Goal: Task Accomplishment & Management: Manage account settings

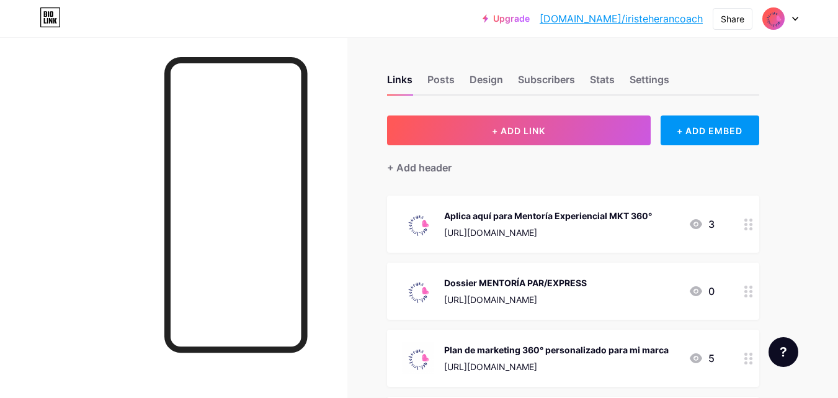
click at [524, 221] on div "Aplica aquí para Mentoría Experiencial MKT 360°" at bounding box center [548, 215] width 208 height 13
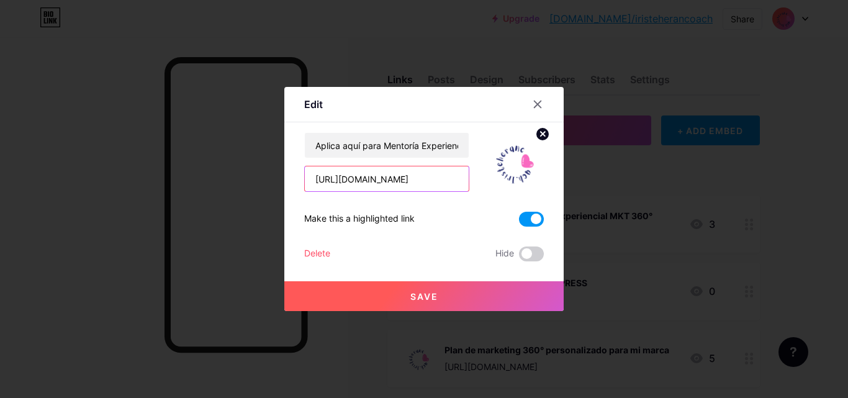
click at [424, 183] on input "[URL][DOMAIN_NAME]" at bounding box center [387, 178] width 164 height 25
click at [536, 105] on icon at bounding box center [537, 104] width 10 height 10
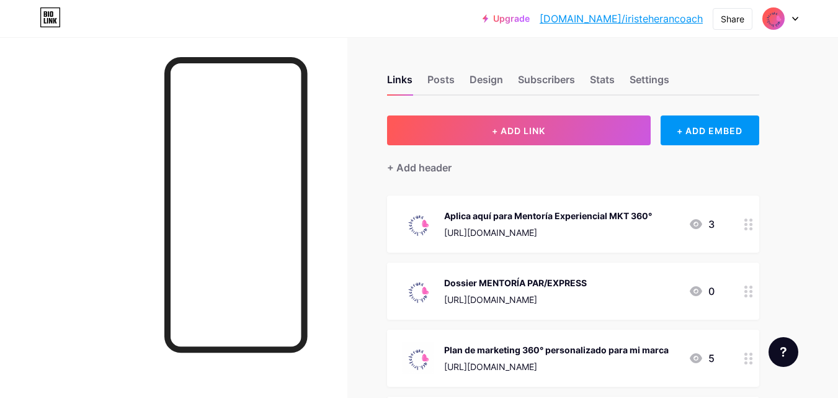
click at [531, 227] on div "[URL][DOMAIN_NAME]" at bounding box center [548, 232] width 208 height 13
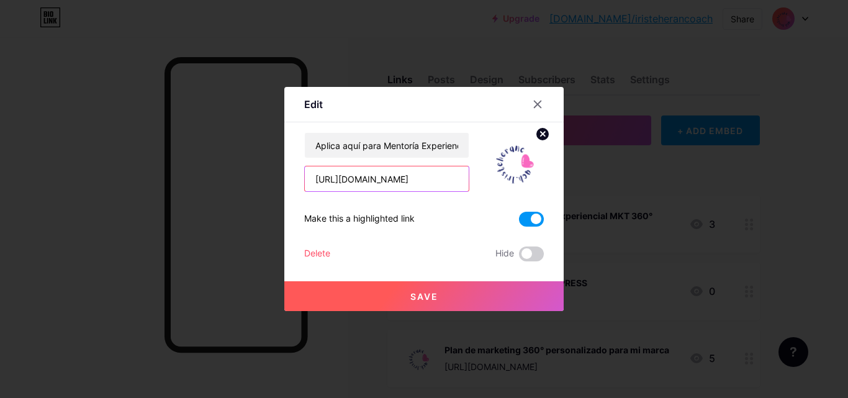
click at [421, 181] on input "[URL][DOMAIN_NAME]" at bounding box center [387, 178] width 164 height 25
drag, startPoint x: 421, startPoint y: 181, endPoint x: 382, endPoint y: 179, distance: 39.1
click at [382, 179] on input "[URL][DOMAIN_NAME]" at bounding box center [387, 178] width 164 height 25
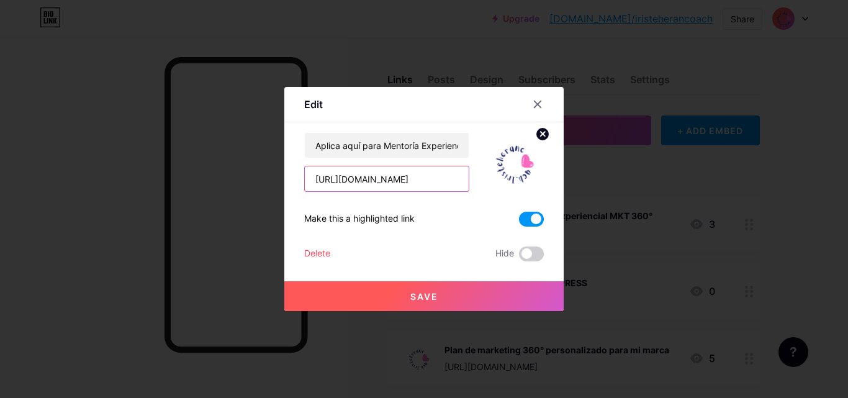
click at [382, 179] on input "[URL][DOMAIN_NAME]" at bounding box center [387, 178] width 164 height 25
click at [537, 105] on icon at bounding box center [537, 104] width 7 height 7
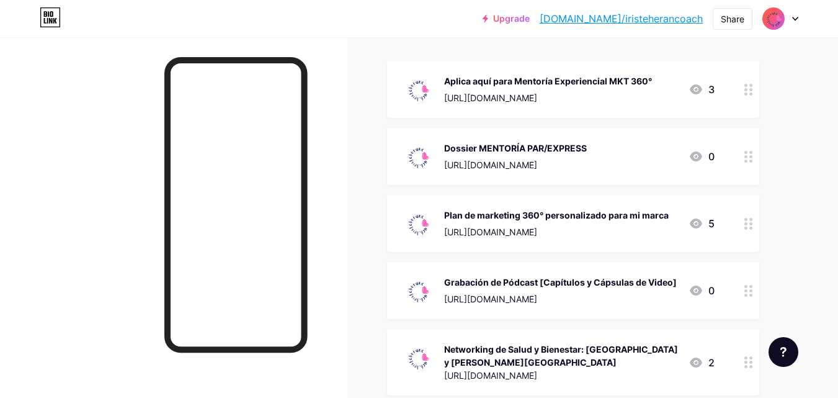
scroll to position [133, 0]
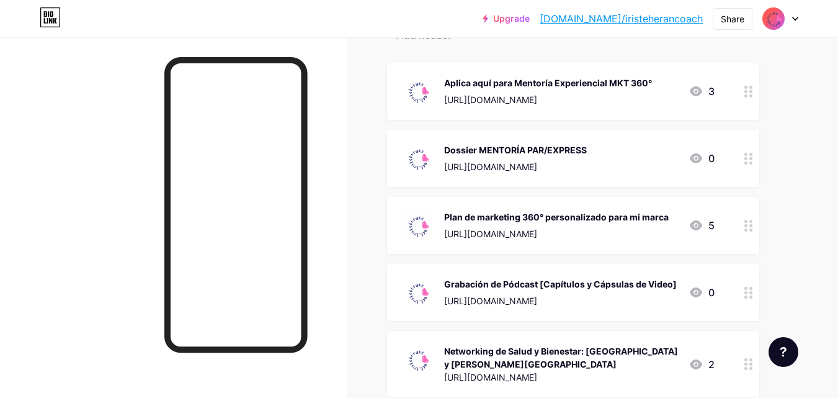
click at [742, 153] on div at bounding box center [749, 158] width 21 height 57
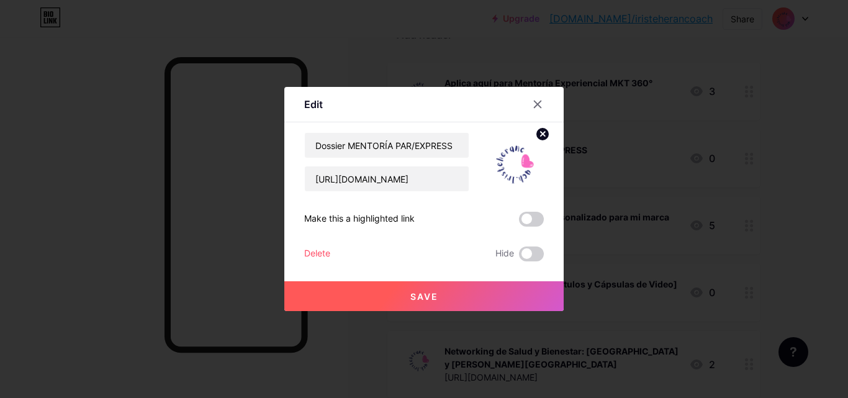
click at [318, 255] on div "Delete" at bounding box center [317, 253] width 26 height 15
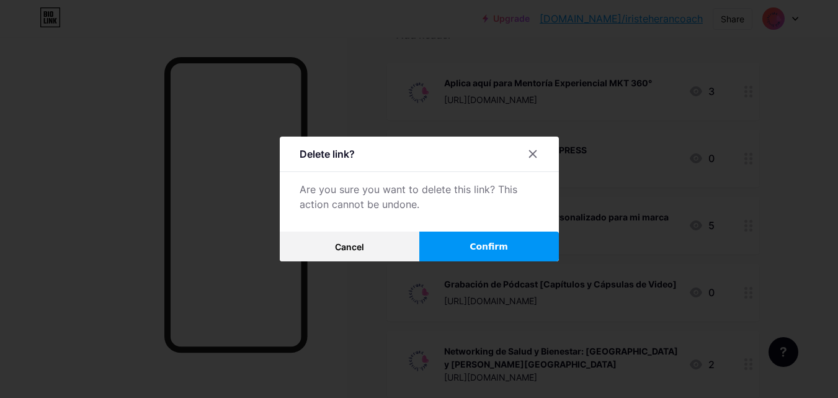
click at [467, 249] on button "Confirm" at bounding box center [490, 246] width 140 height 30
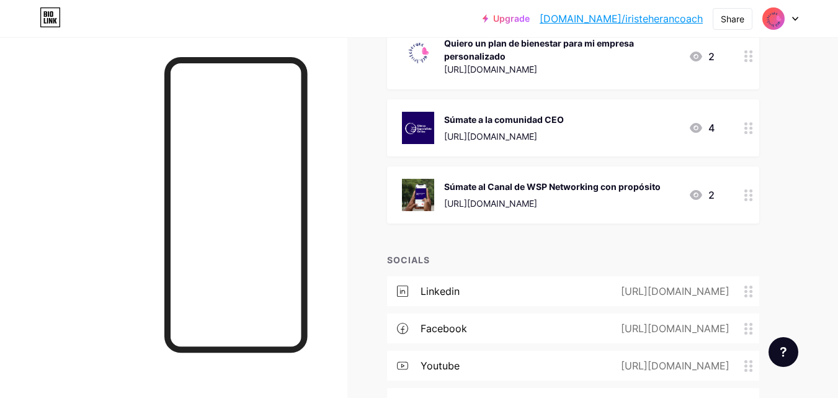
scroll to position [631, 0]
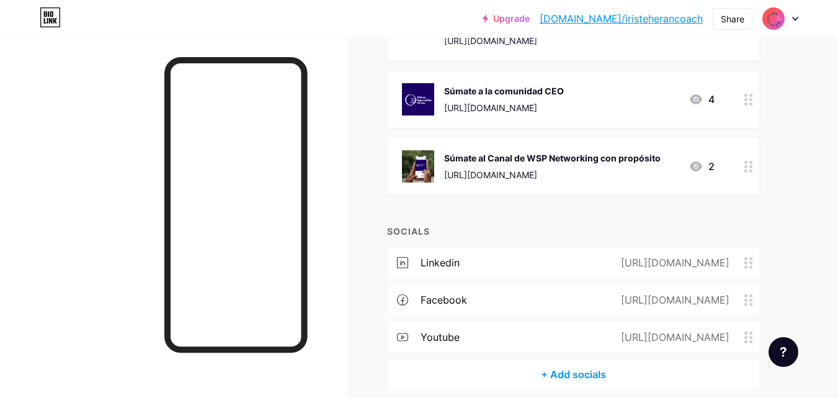
click at [581, 376] on div "+ Add socials" at bounding box center [573, 374] width 372 height 30
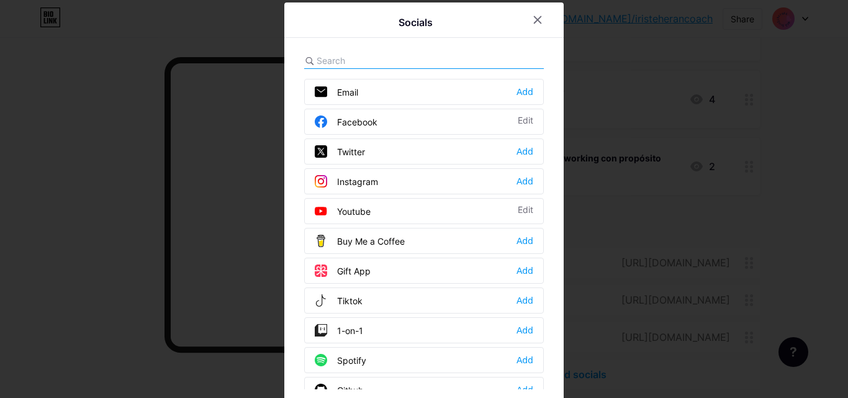
click at [402, 179] on div "Instagram Add" at bounding box center [424, 181] width 240 height 26
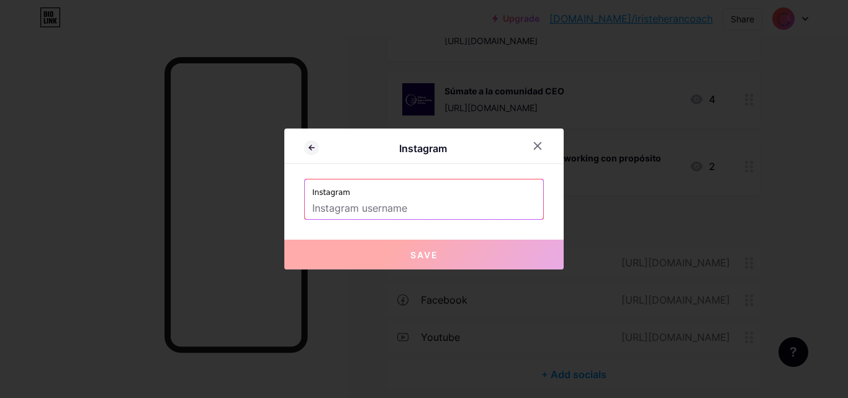
click at [373, 205] on input "text" at bounding box center [423, 208] width 223 height 21
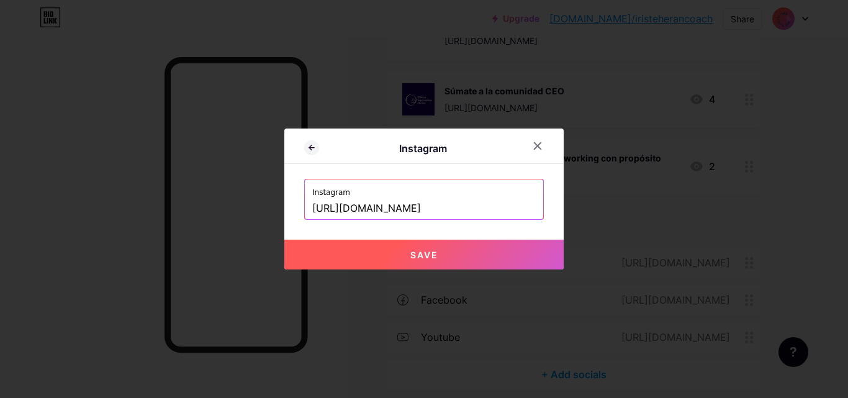
click at [411, 246] on button "Save" at bounding box center [423, 255] width 279 height 30
type input "[URL][DOMAIN_NAME][DOMAIN_NAME]"
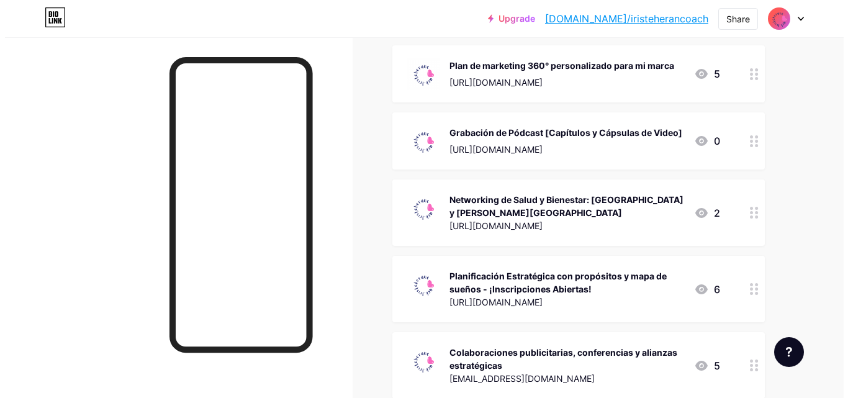
scroll to position [219, 0]
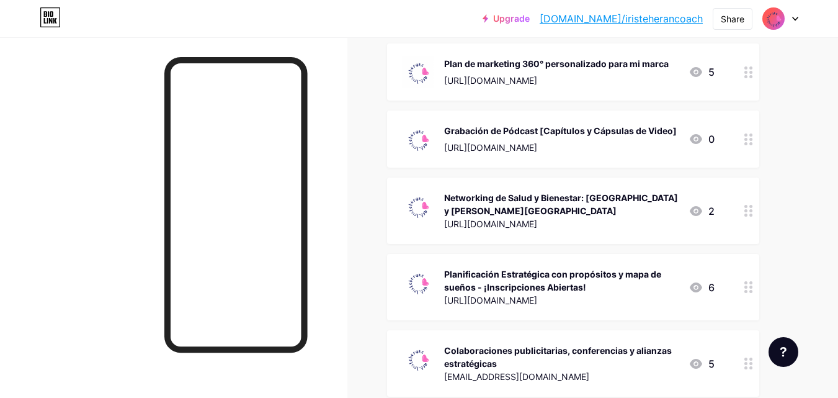
click at [601, 207] on div "Networking de Salud y Bienestar: [GEOGRAPHIC_DATA] y [PERSON_NAME][GEOGRAPHIC_D…" at bounding box center [561, 204] width 235 height 26
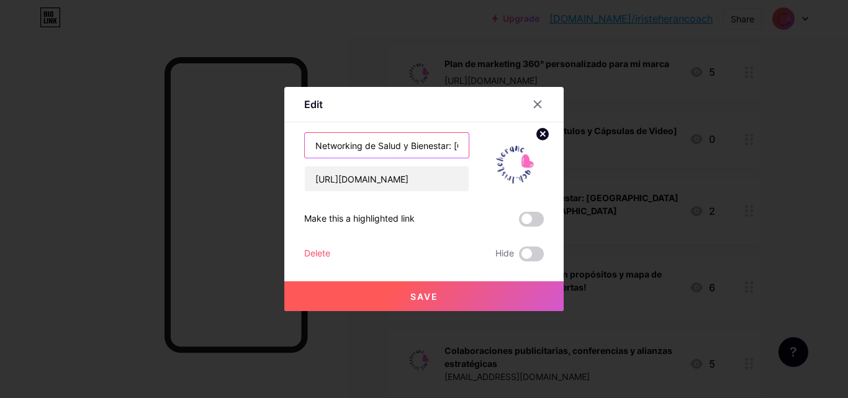
click at [430, 145] on input "Networking de Salud y Bienestar: [GEOGRAPHIC_DATA] y [PERSON_NAME][GEOGRAPHIC_D…" at bounding box center [387, 145] width 164 height 25
drag, startPoint x: 419, startPoint y: 144, endPoint x: 557, endPoint y: 185, distance: 143.7
click at [557, 185] on div "Edit Content YouTube Play YouTube video without leaving your page. ADD Vimeo Pl…" at bounding box center [423, 199] width 279 height 224
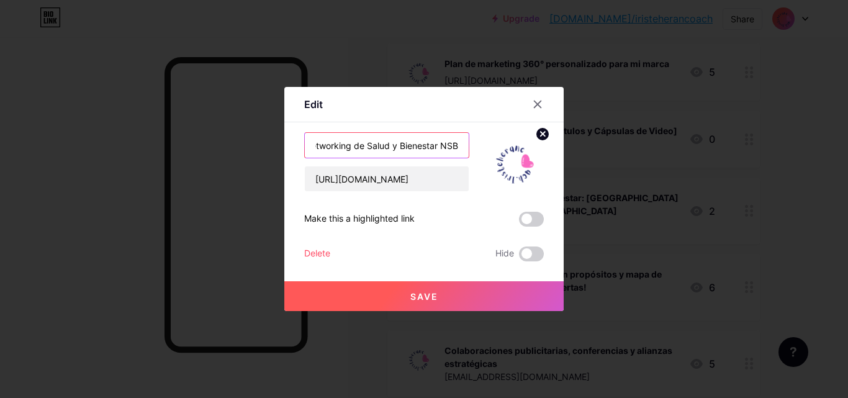
type input "Networking de Salud y Bienestar NSB"
click at [374, 298] on button "Save" at bounding box center [423, 296] width 279 height 30
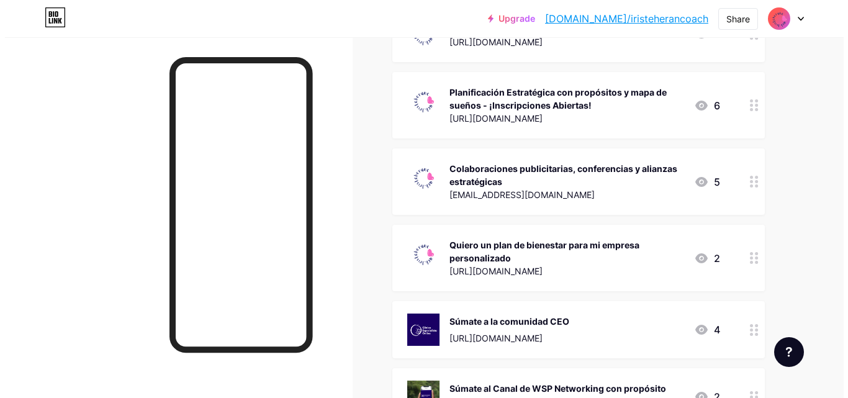
scroll to position [393, 0]
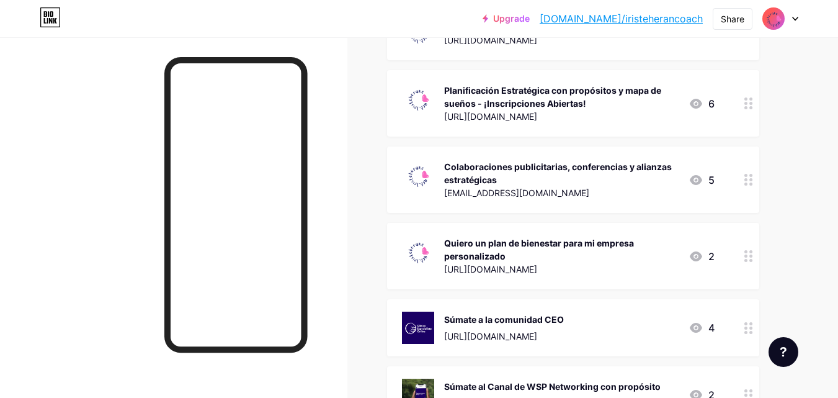
click at [567, 249] on div "Quiero un plan de bienestar para mi empresa personalizado" at bounding box center [561, 249] width 235 height 26
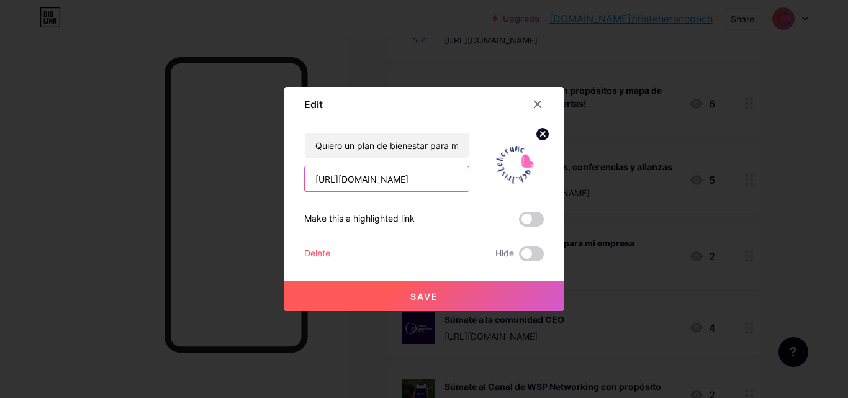
drag, startPoint x: 421, startPoint y: 179, endPoint x: 292, endPoint y: 178, distance: 129.7
click at [292, 178] on div "Edit Content YouTube Play YouTube video without leaving your page. ADD Vimeo Pl…" at bounding box center [423, 199] width 279 height 224
paste input "[DOMAIN_NAME][URL]"
type input "[URL][DOMAIN_NAME]"
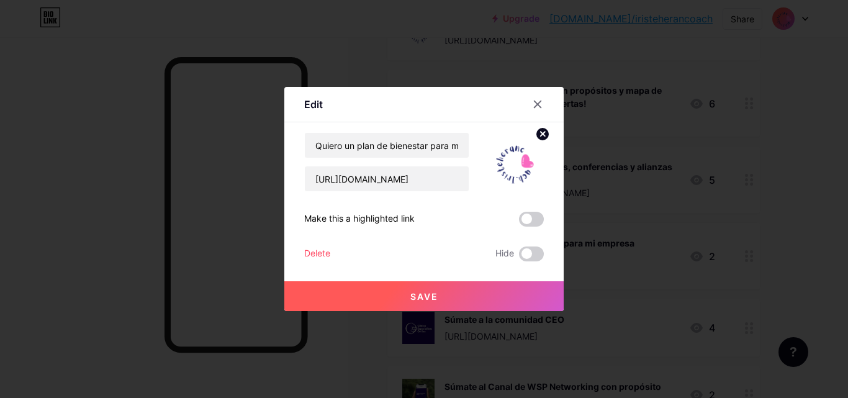
click at [404, 302] on button "Save" at bounding box center [423, 296] width 279 height 30
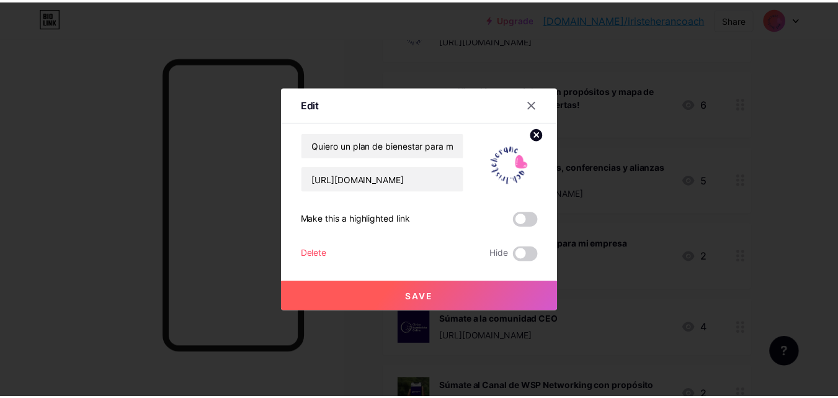
scroll to position [0, 0]
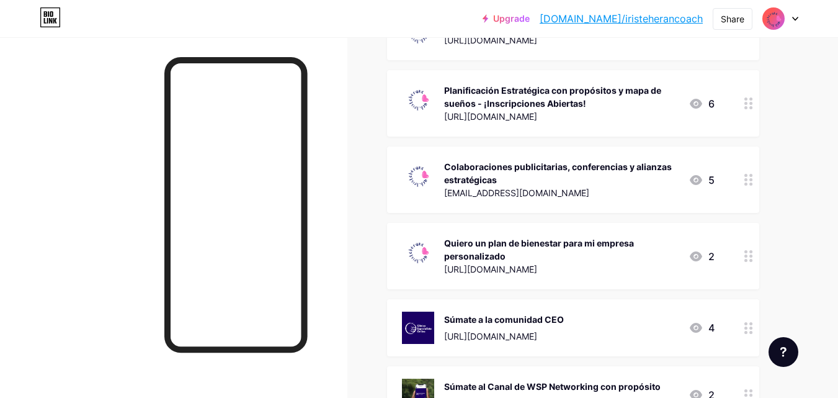
click at [502, 243] on div "Quiero un plan de bienestar para mi empresa personalizado" at bounding box center [561, 249] width 235 height 26
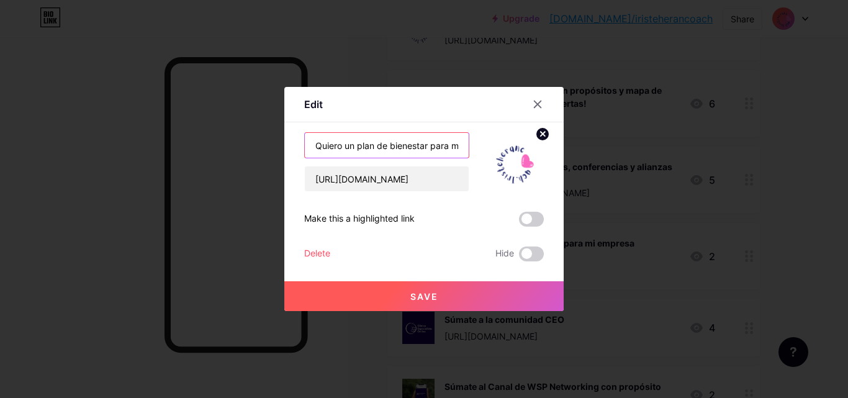
drag, startPoint x: 361, startPoint y: 149, endPoint x: 294, endPoint y: 144, distance: 66.6
click at [294, 144] on div "Edit Content YouTube Play YouTube video without leaving your page. ADD Vimeo Pl…" at bounding box center [423, 199] width 279 height 224
type input "Plan de bienestar para mi empresa personalizado"
click at [411, 297] on span "Save" at bounding box center [424, 296] width 28 height 11
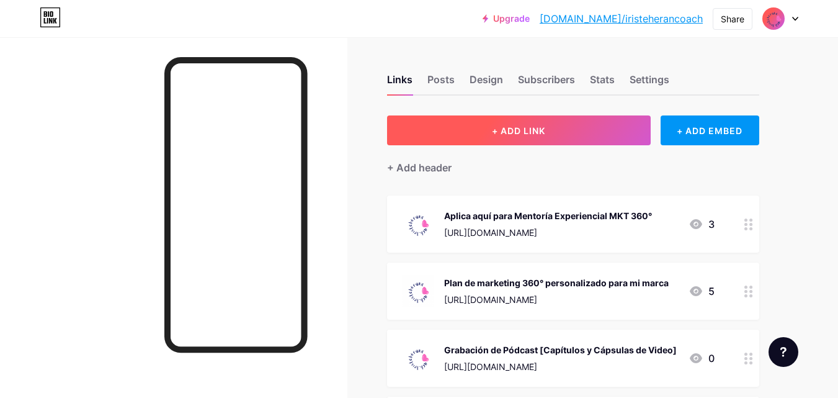
click at [557, 132] on button "+ ADD LINK" at bounding box center [519, 130] width 264 height 30
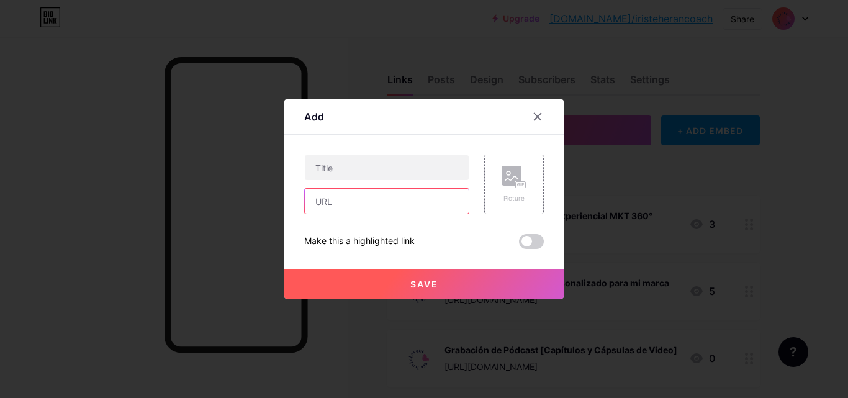
click at [329, 205] on input "text" at bounding box center [387, 201] width 164 height 25
paste input "[URL][DOMAIN_NAME]"
type input "[URL][DOMAIN_NAME]"
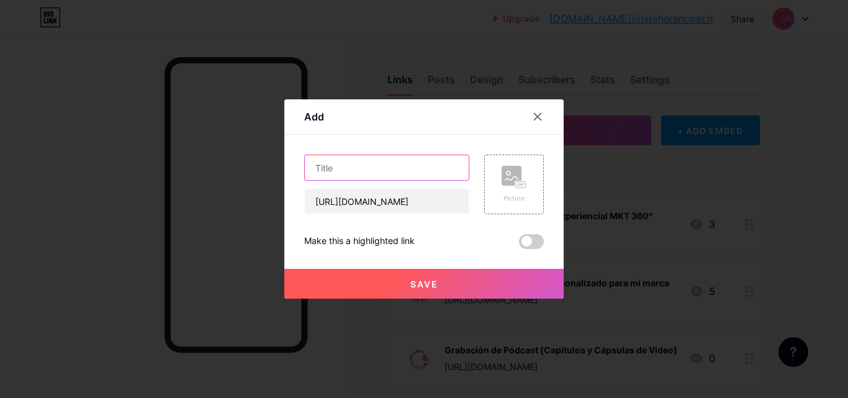
click at [346, 164] on input "text" at bounding box center [387, 167] width 164 height 25
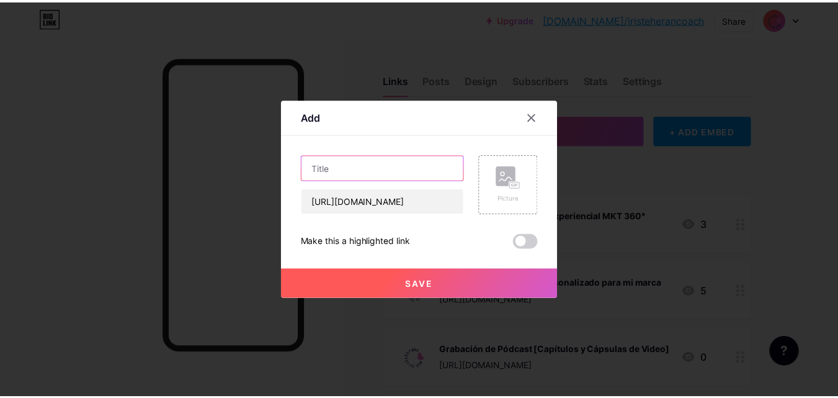
scroll to position [0, 0]
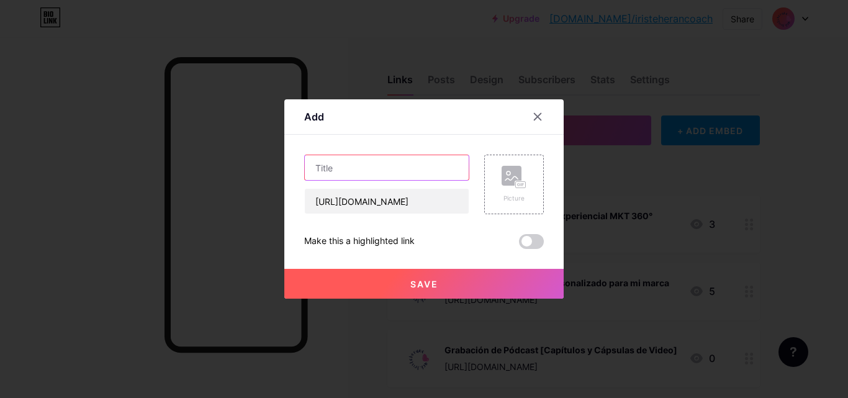
type input "w"
type input "W"
type input "w"
type input "Woman Start Day 2026"
click at [517, 187] on rect at bounding box center [521, 185] width 10 height 6
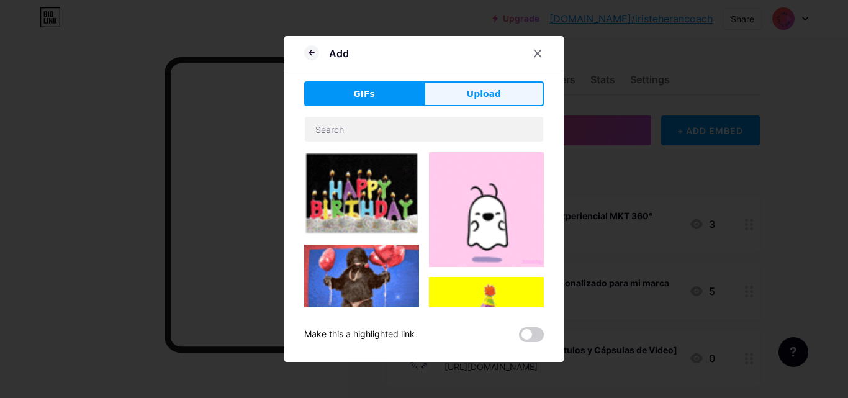
click at [485, 98] on span "Upload" at bounding box center [484, 94] width 34 height 13
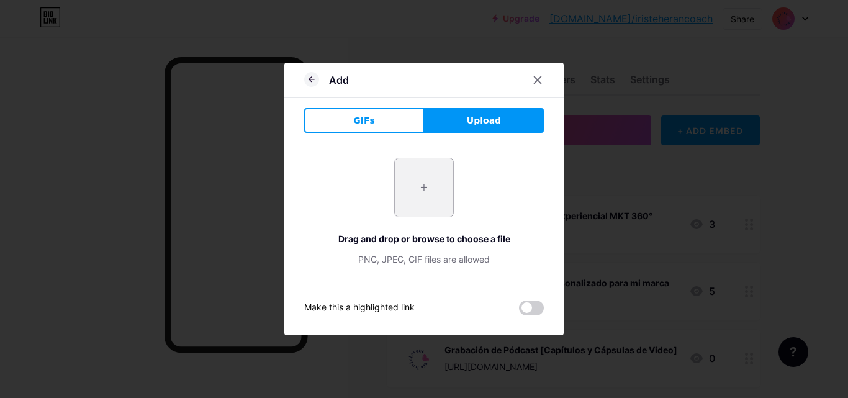
click at [417, 202] on input "file" at bounding box center [424, 187] width 58 height 58
type input "C:\fakepath\LOGO [PERSON_NAME] COACH AZUL FONDO BLANCO.png"
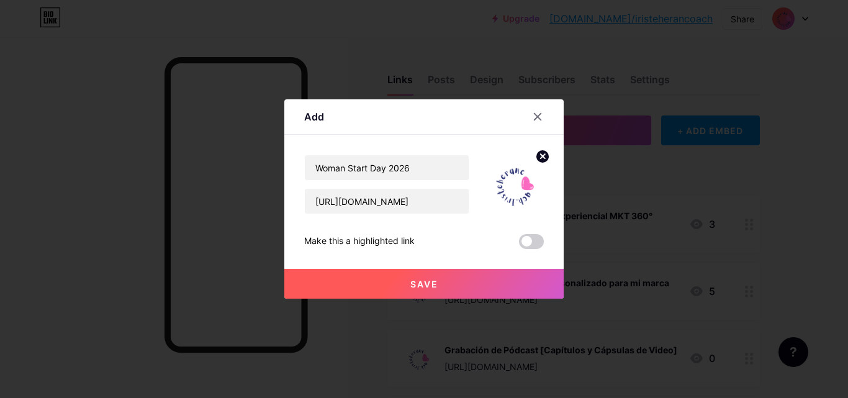
click at [421, 284] on span "Save" at bounding box center [424, 284] width 28 height 11
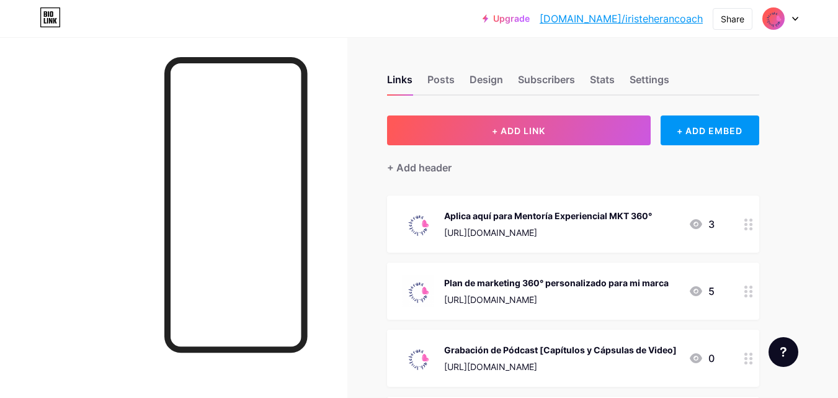
click at [639, 211] on div "Aplica aquí para Mentoría Experiencial MKT 360°" at bounding box center [548, 215] width 208 height 13
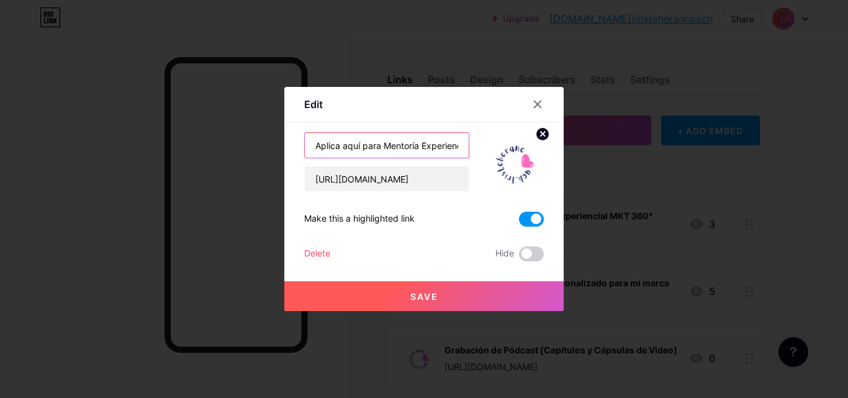
click at [444, 145] on input "Aplica aquí para Mentoría Experiencial MKT 360°" at bounding box center [387, 145] width 164 height 25
type input "Aplica aquí para Mentoría Experiencial MKT 360° PAR/EXPRESS"
click at [444, 292] on button "Save" at bounding box center [423, 296] width 279 height 30
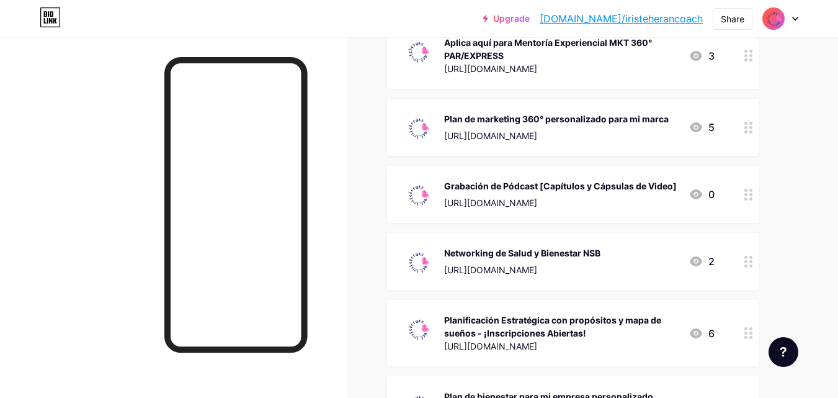
scroll to position [0, 0]
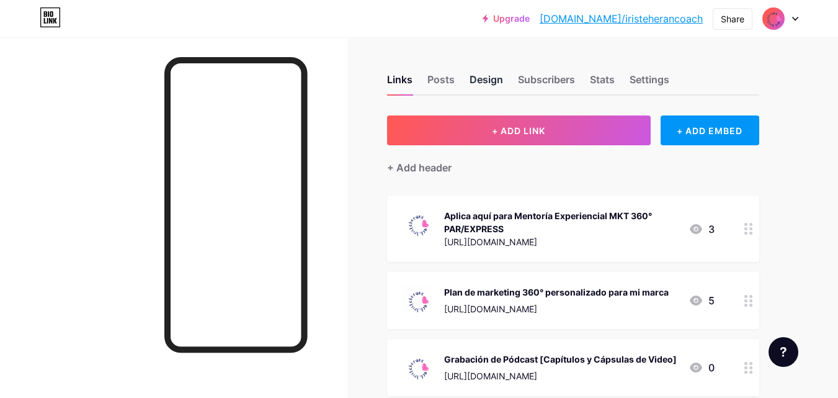
click at [483, 80] on div "Design" at bounding box center [487, 83] width 34 height 22
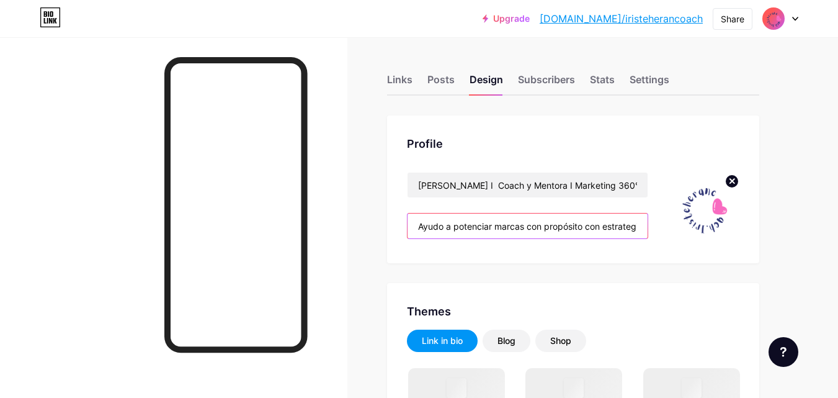
click at [586, 232] on input "Ayudo a potenciar marcas con propósito con estrategia online, offline y en even…" at bounding box center [528, 225] width 240 height 25
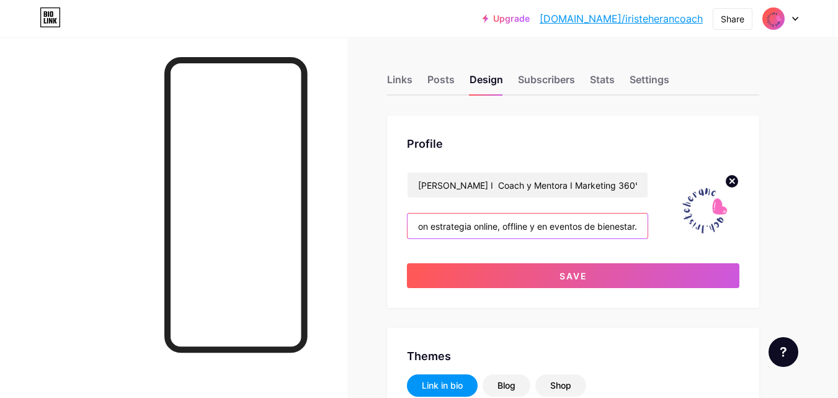
scroll to position [0, 176]
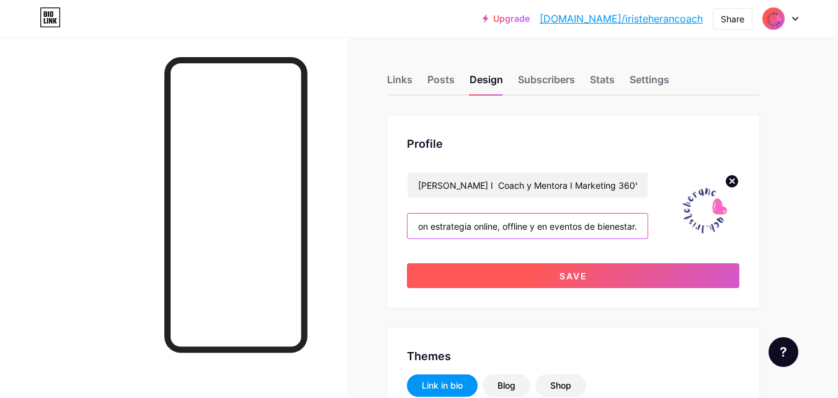
type input "Ayudo a potenciar marcas con propósito con estrategia online, offline y en even…"
click at [623, 274] on button "Save" at bounding box center [573, 275] width 333 height 25
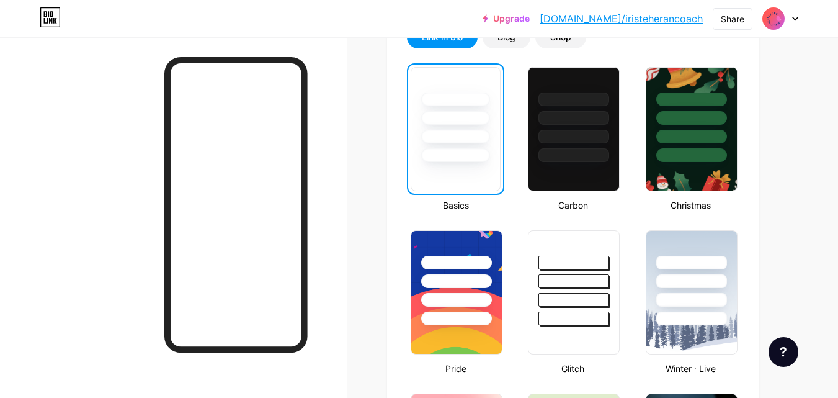
scroll to position [799, 0]
